Goal: Obtain resource: Obtain resource

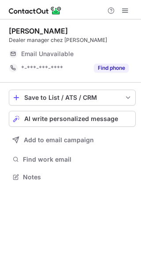
scroll to position [171, 141]
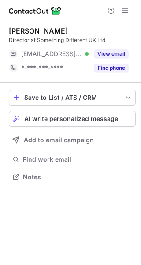
scroll to position [171, 141]
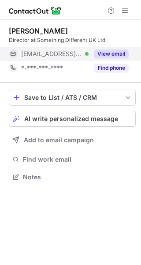
click at [108, 55] on button "View email" at bounding box center [111, 53] width 35 height 9
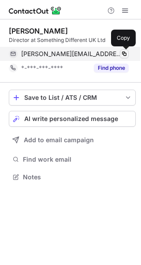
click at [124, 53] on span at bounding box center [124, 53] width 7 height 7
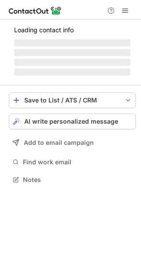
scroll to position [171, 141]
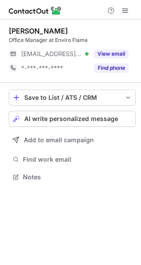
click at [111, 56] on button "View email" at bounding box center [111, 53] width 35 height 9
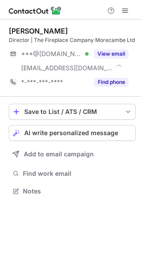
scroll to position [185, 141]
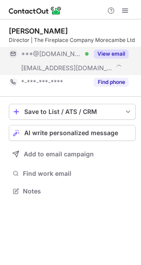
click at [112, 50] on button "View email" at bounding box center [111, 53] width 35 height 9
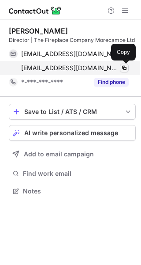
click at [124, 70] on span at bounding box center [124, 67] width 7 height 7
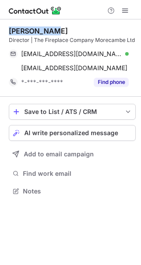
drag, startPoint x: 6, startPoint y: 29, endPoint x: 49, endPoint y: 30, distance: 43.3
click at [49, 30] on div "India Allen Director | The Fireplace Company Morecambe Ltd indiachell22@hotmail…" at bounding box center [70, 111] width 141 height 185
copy div "India Allen"
